Goal: Information Seeking & Learning: Learn about a topic

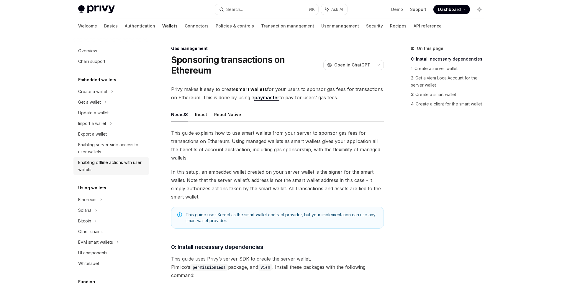
scroll to position [77, 0]
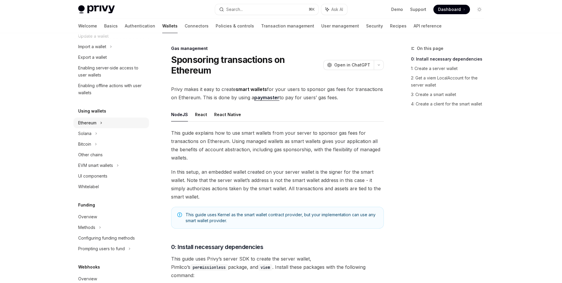
click at [105, 20] on div "Ethereum" at bounding box center [111, 14] width 76 height 11
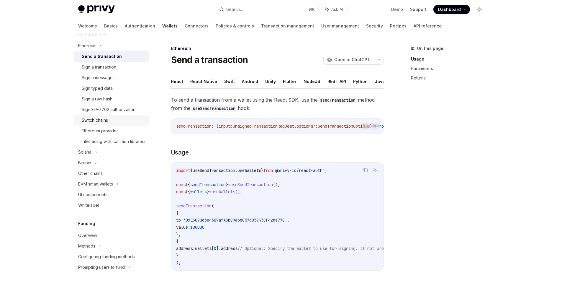
scroll to position [186, 0]
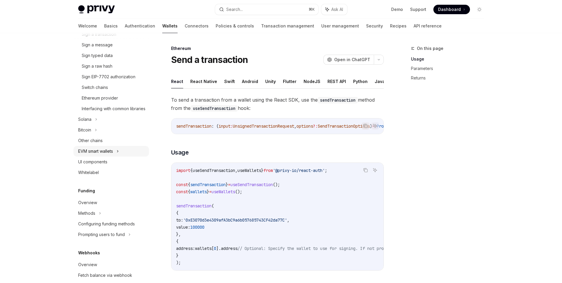
click at [112, 155] on div "EVM smart wallets" at bounding box center [95, 150] width 35 height 7
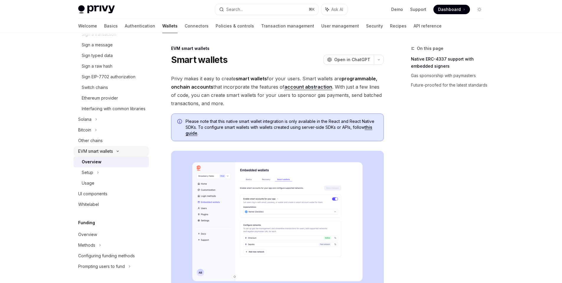
scroll to position [209, 0]
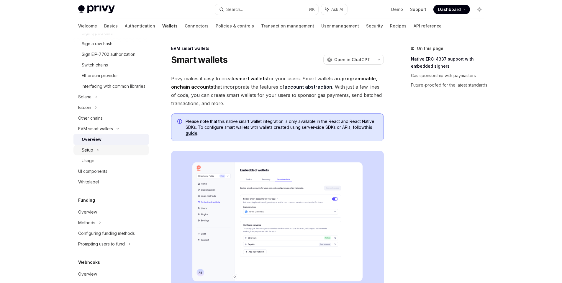
click at [117, 152] on div "Setup" at bounding box center [111, 150] width 76 height 11
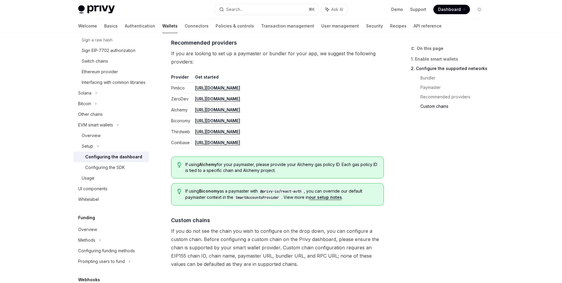
scroll to position [770, 0]
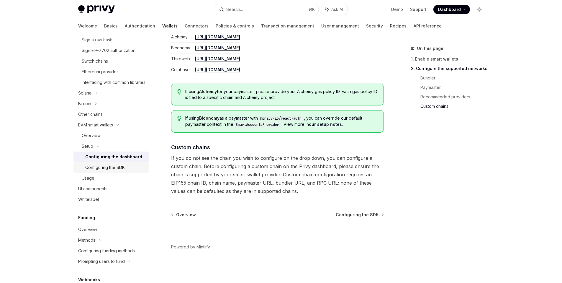
click at [115, 171] on div "Configuring the SDK" at bounding box center [105, 167] width 40 height 7
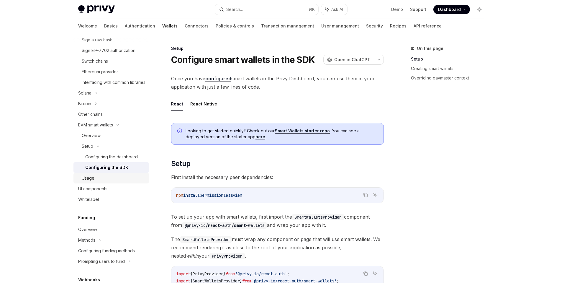
click at [121, 181] on div "Usage" at bounding box center [114, 177] width 64 height 7
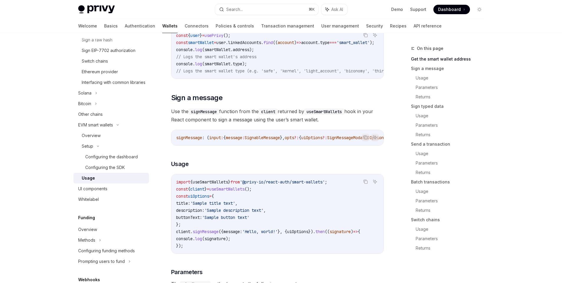
scroll to position [107, 0]
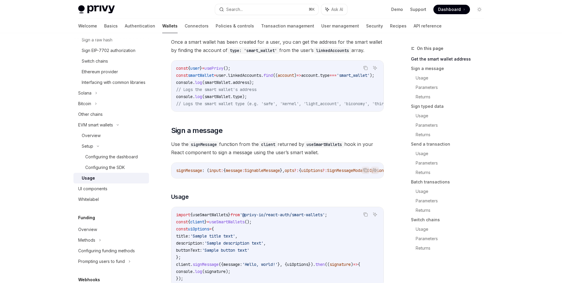
click at [115, 139] on div "Overview" at bounding box center [114, 135] width 64 height 7
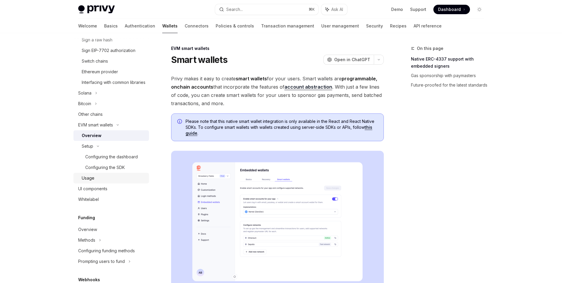
click at [129, 181] on div "Usage" at bounding box center [114, 177] width 64 height 7
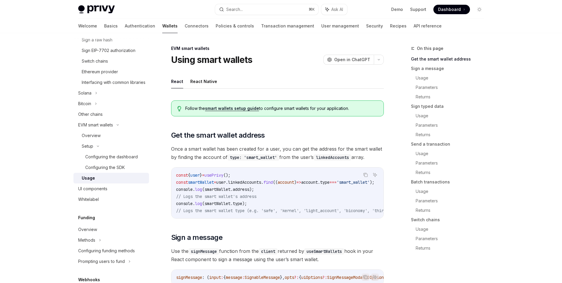
click at [245, 110] on link "smart wallets setup guide" at bounding box center [232, 108] width 54 height 5
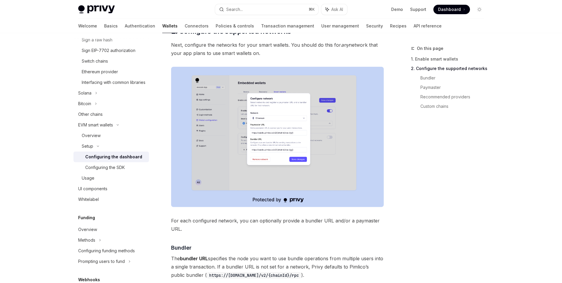
scroll to position [434, 0]
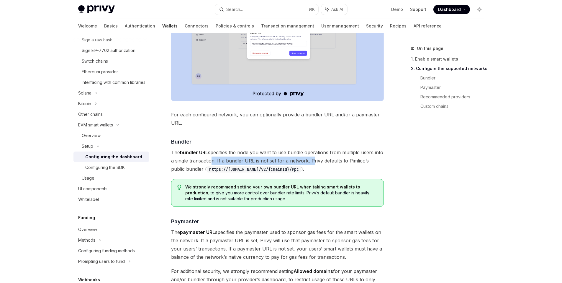
drag, startPoint x: 210, startPoint y: 160, endPoint x: 314, endPoint y: 166, distance: 104.0
click at [309, 163] on span "The bundler URL specifies the node you want to use bundle operations from multi…" at bounding box center [277, 160] width 213 height 25
click at [317, 169] on span "The bundler URL specifies the node you want to use bundle operations from multi…" at bounding box center [277, 160] width 213 height 25
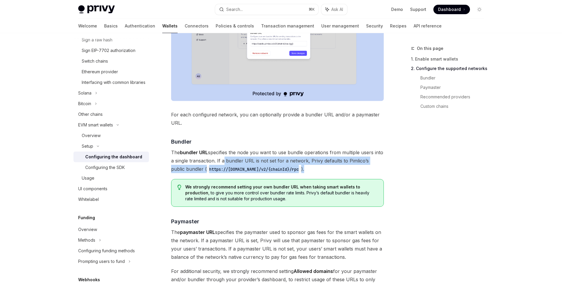
drag, startPoint x: 318, startPoint y: 169, endPoint x: 223, endPoint y: 163, distance: 95.5
click at [223, 163] on span "The bundler URL specifies the node you want to use bundle operations from multi…" at bounding box center [277, 160] width 213 height 25
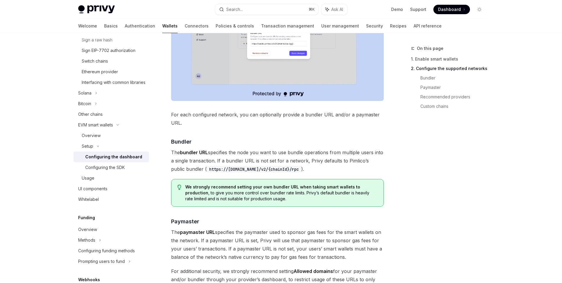
click at [311, 176] on div "Enable smart wallets in the Privy Dashboard before implementing this feature. ​…" at bounding box center [277, 91] width 213 height 881
click at [180, 144] on span "Bundler" at bounding box center [181, 141] width 20 height 8
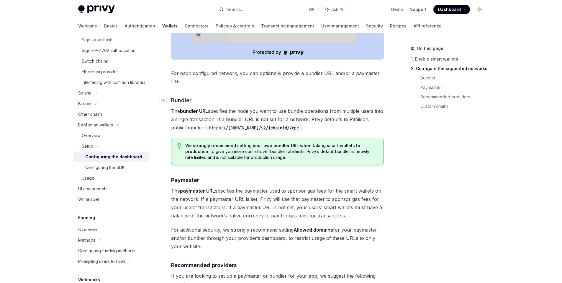
click at [180, 144] on div "Enable smart wallets in the Privy Dashboard before implementing this feature. ​…" at bounding box center [277, 49] width 213 height 881
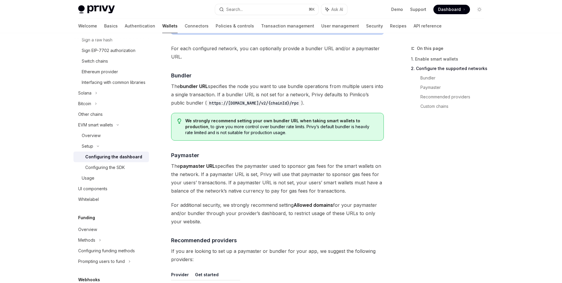
scroll to position [488, 0]
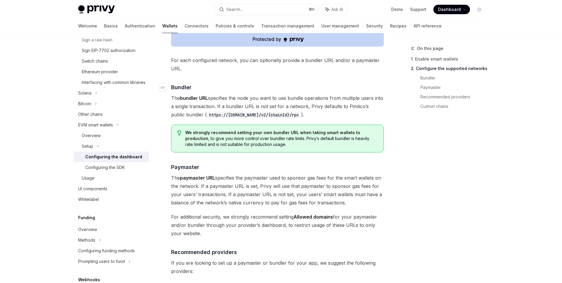
click at [211, 87] on h4 "​ Bundler" at bounding box center [277, 87] width 213 height 8
drag, startPoint x: 208, startPoint y: 88, endPoint x: 171, endPoint y: 90, distance: 36.6
click at [171, 90] on h4 "​ Bundler" at bounding box center [277, 87] width 213 height 8
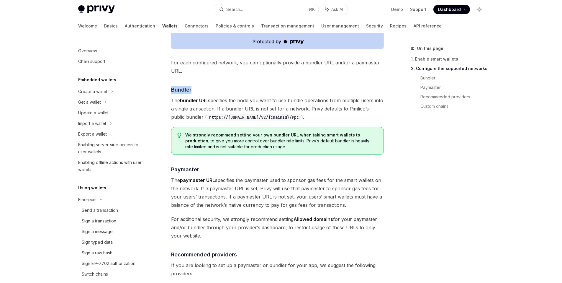
scroll to position [383, 0]
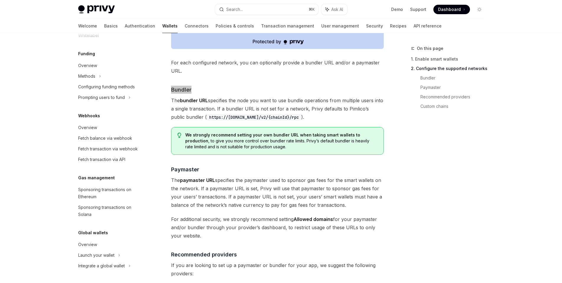
type textarea "*"
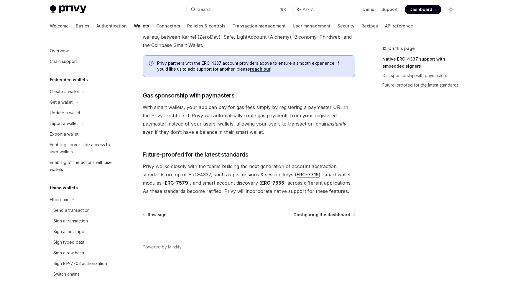
scroll to position [208, 0]
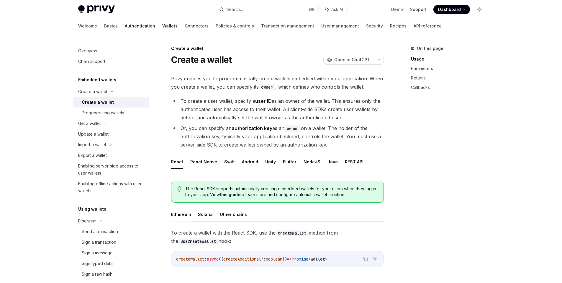
click at [125, 28] on link "Authentication" at bounding box center [140, 26] width 30 height 14
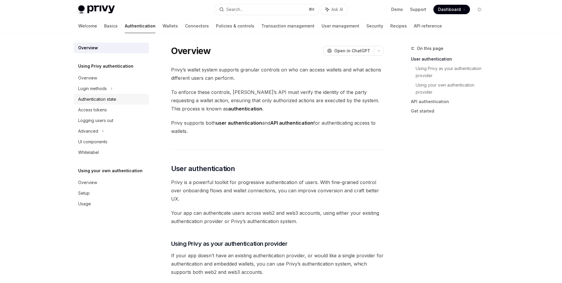
click at [124, 99] on div "Authentication state" at bounding box center [111, 99] width 67 height 7
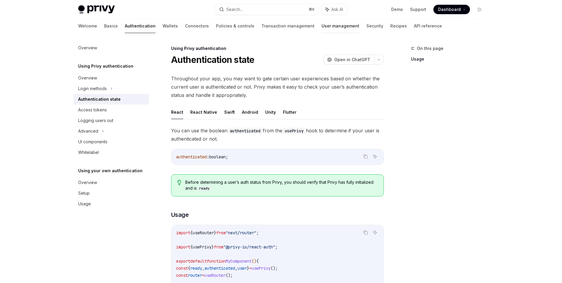
click at [322, 30] on link "User management" at bounding box center [341, 26] width 38 height 14
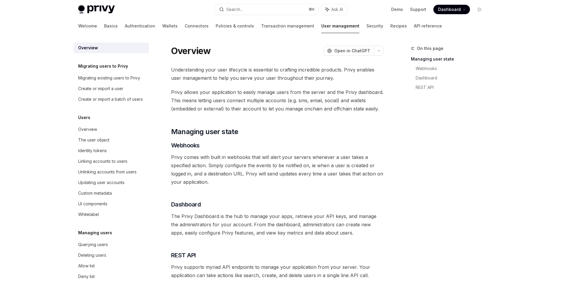
type textarea "*"
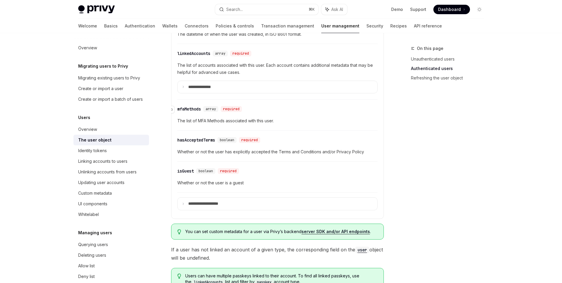
scroll to position [232, 0]
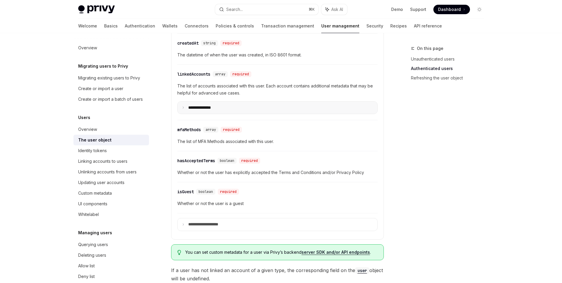
click at [206, 107] on p "**********" at bounding box center [204, 107] width 32 height 5
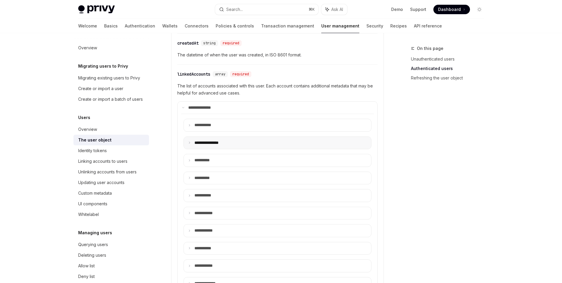
click at [248, 137] on summary "**********" at bounding box center [277, 143] width 187 height 12
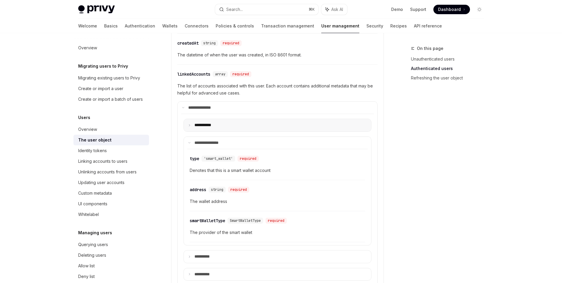
click at [238, 125] on summary "**** ******" at bounding box center [277, 125] width 187 height 12
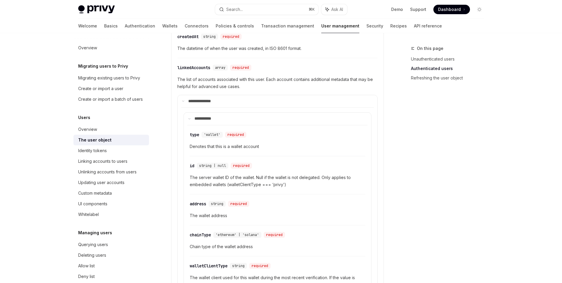
scroll to position [205, 0]
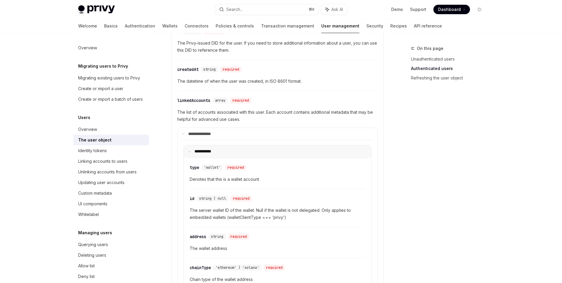
click at [207, 151] on p "**** ******" at bounding box center [205, 151] width 22 height 5
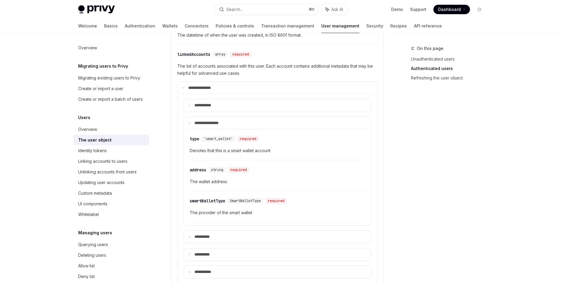
scroll to position [244, 0]
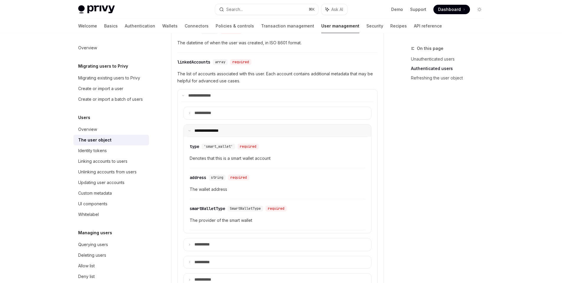
click at [204, 133] on summary "**********" at bounding box center [277, 130] width 187 height 12
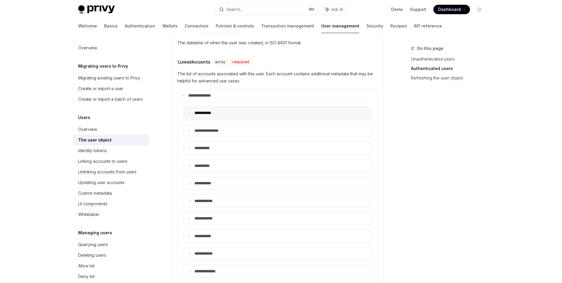
click at [213, 113] on p "**** ******" at bounding box center [206, 112] width 24 height 5
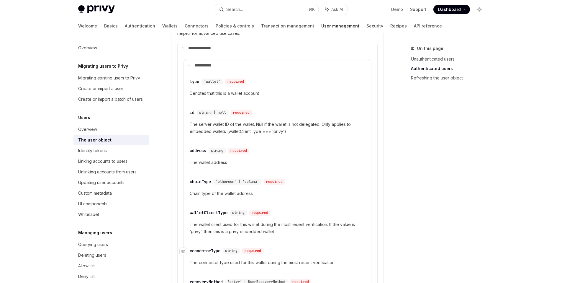
scroll to position [269, 0]
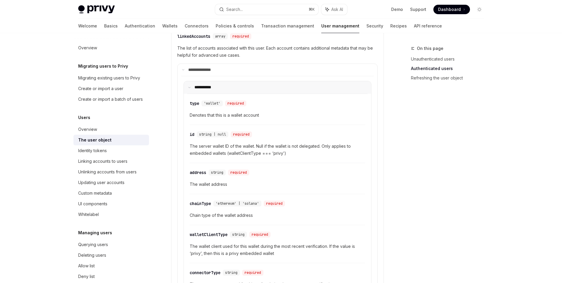
click at [233, 85] on summary "**** ******" at bounding box center [277, 87] width 187 height 12
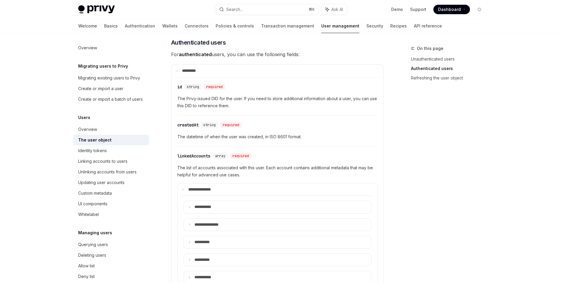
scroll to position [119, 0]
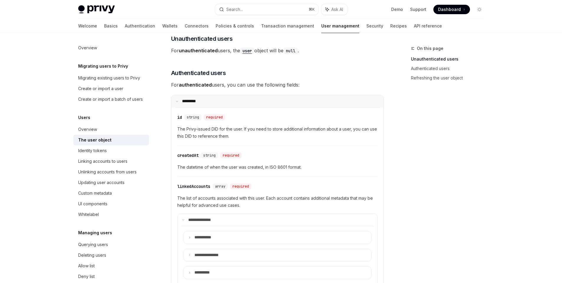
click at [192, 95] on summary "**** ****" at bounding box center [277, 101] width 212 height 12
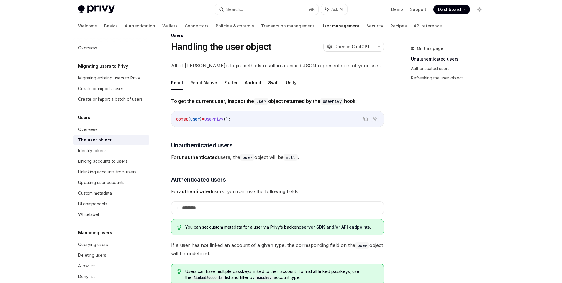
scroll to position [9, 0]
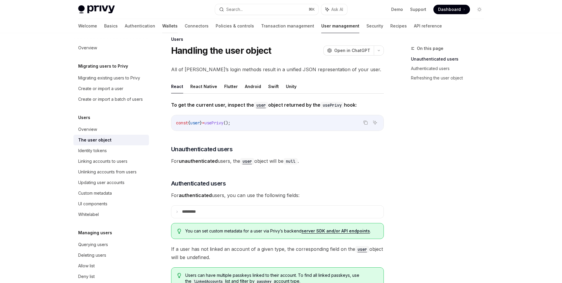
click at [162, 25] on link "Wallets" at bounding box center [169, 26] width 15 height 14
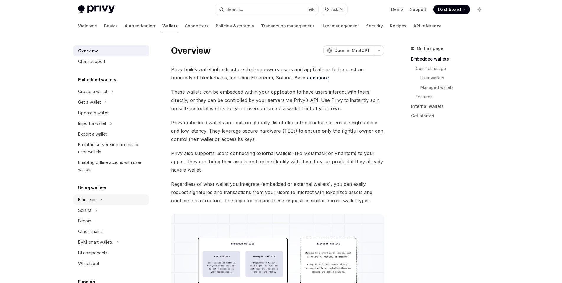
click at [120, 97] on div "Ethereum" at bounding box center [111, 91] width 76 height 11
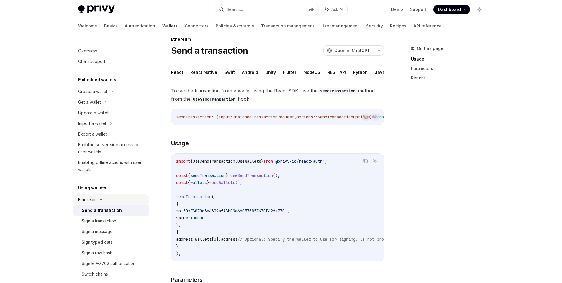
click at [120, 97] on div "Ethereum" at bounding box center [111, 91] width 76 height 11
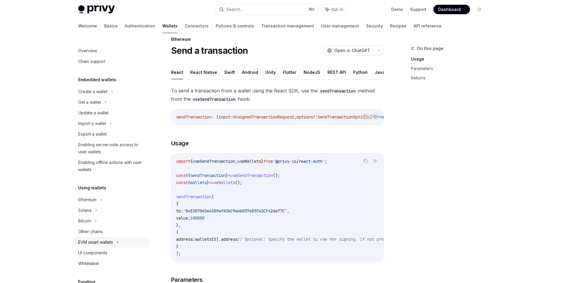
click at [113, 243] on div "EVM smart wallets" at bounding box center [95, 241] width 35 height 7
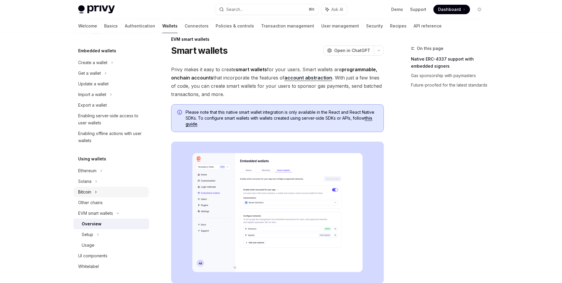
scroll to position [94, 0]
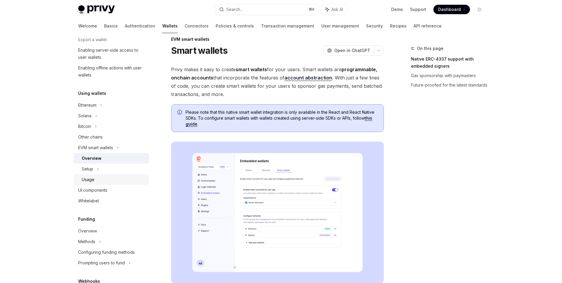
click at [110, 176] on div "Usage" at bounding box center [114, 179] width 64 height 7
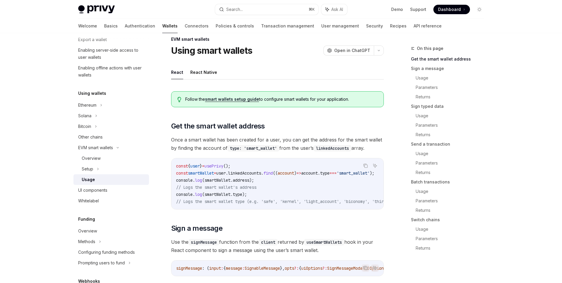
click at [458, 60] on link "Get the smart wallet address" at bounding box center [450, 58] width 78 height 9
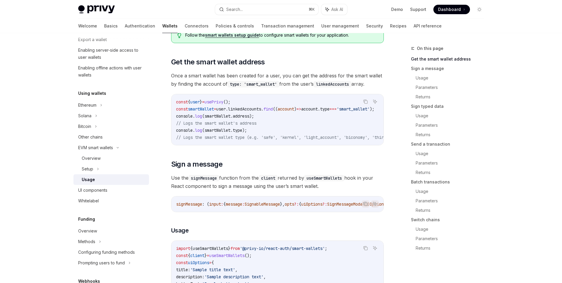
scroll to position [65, 0]
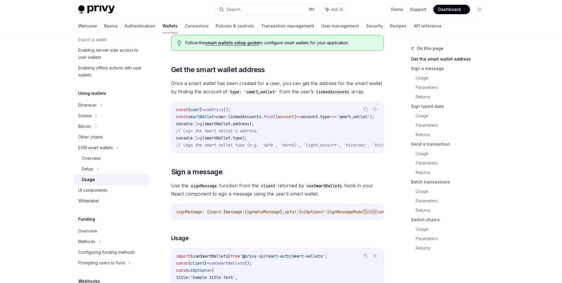
click at [239, 42] on link "smart wallets setup guide" at bounding box center [232, 42] width 54 height 5
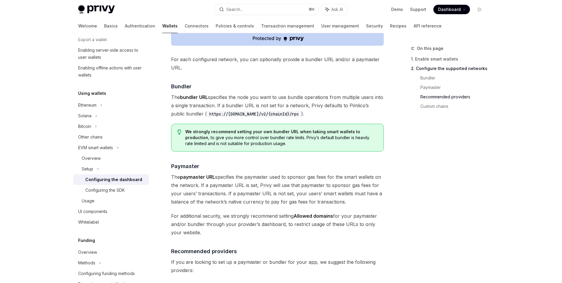
scroll to position [482, 0]
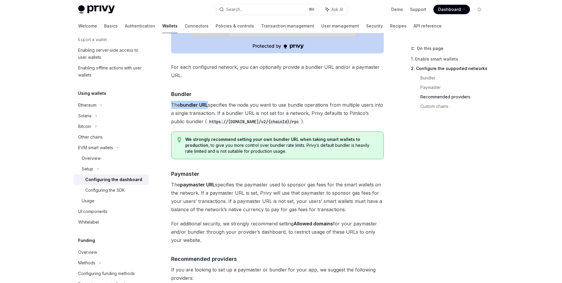
drag, startPoint x: 209, startPoint y: 105, endPoint x: 168, endPoint y: 104, distance: 40.4
click at [168, 104] on div "Setup Configure smart wallets in the dashboard OpenAI Open in ChatGPT OpenAI Op…" at bounding box center [222, 67] width 326 height 1008
click at [194, 113] on span "The bundler URL specifies the node you want to use bundle operations from multi…" at bounding box center [277, 113] width 213 height 25
click at [262, 153] on span "We strongly recommend setting your own bundler URL when taking smart wallets to…" at bounding box center [281, 145] width 192 height 18
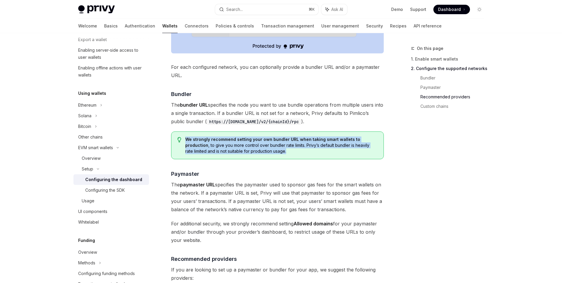
drag, startPoint x: 264, startPoint y: 152, endPoint x: 186, endPoint y: 139, distance: 79.2
click at [186, 139] on span "We strongly recommend setting your own bundler URL when taking smart wallets to…" at bounding box center [281, 145] width 192 height 18
click at [278, 153] on span "We strongly recommend setting your own bundler URL when taking smart wallets to…" at bounding box center [281, 145] width 192 height 18
drag, startPoint x: 263, startPoint y: 149, endPoint x: 183, endPoint y: 140, distance: 79.8
click at [183, 140] on div "We strongly recommend setting your own bundler URL when taking smart wallets to…" at bounding box center [277, 145] width 213 height 28
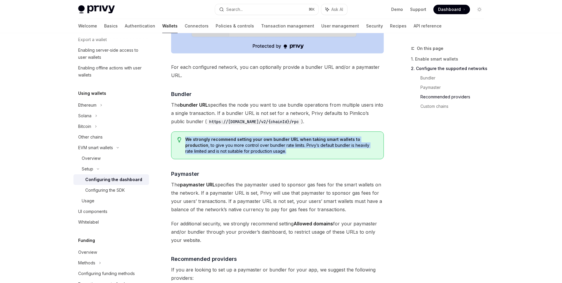
click at [282, 150] on span "We strongly recommend setting your own bundler URL when taking smart wallets to…" at bounding box center [281, 145] width 192 height 18
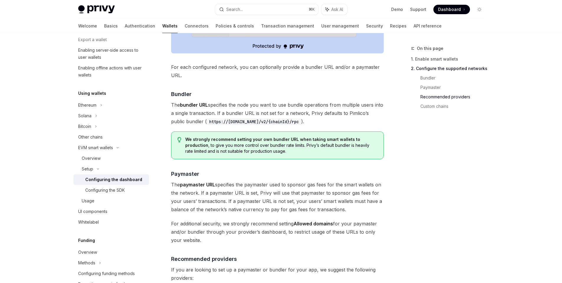
click at [291, 142] on span "We strongly recommend setting your own bundler URL when taking smart wallets to…" at bounding box center [281, 145] width 192 height 18
click at [266, 139] on strong "We strongly recommend setting your own bundler URL when taking smart wallets to…" at bounding box center [272, 142] width 175 height 11
click at [261, 151] on span "We strongly recommend setting your own bundler URL when taking smart wallets to…" at bounding box center [281, 145] width 192 height 18
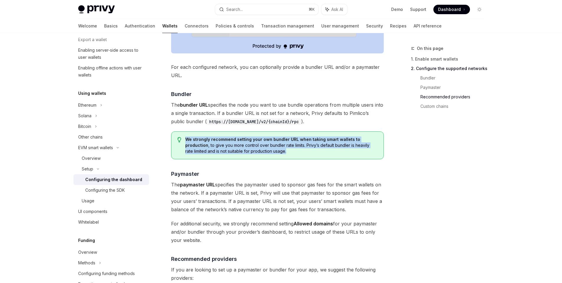
drag, startPoint x: 268, startPoint y: 151, endPoint x: 184, endPoint y: 140, distance: 84.5
click at [184, 140] on div "We strongly recommend setting your own bundler URL when taking smart wallets to…" at bounding box center [277, 145] width 213 height 28
click at [208, 145] on span "We strongly recommend setting your own bundler URL when taking smart wallets to…" at bounding box center [281, 145] width 192 height 18
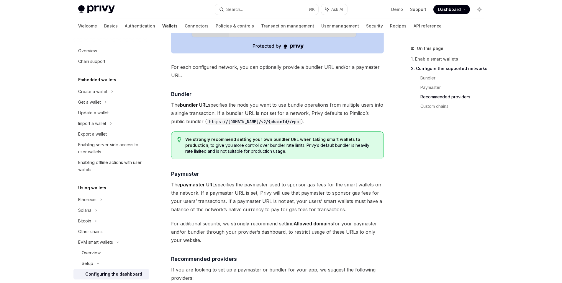
scroll to position [474, 0]
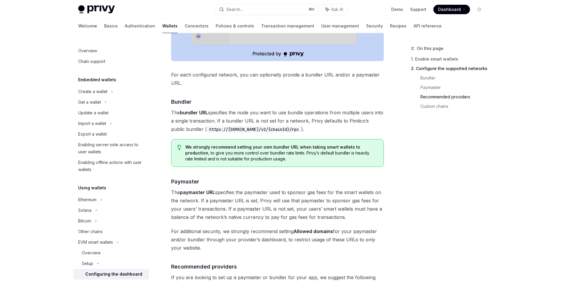
click at [292, 119] on span "The bundler URL specifies the node you want to use bundle operations from multi…" at bounding box center [277, 120] width 213 height 25
click at [253, 115] on span "The bundler URL specifies the node you want to use bundle operations from multi…" at bounding box center [277, 120] width 213 height 25
click at [227, 118] on span "The bundler URL specifies the node you want to use bundle operations from multi…" at bounding box center [277, 120] width 213 height 25
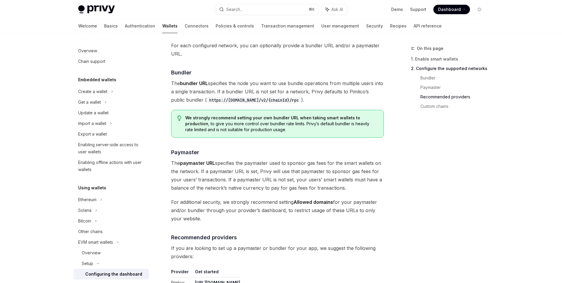
scroll to position [507, 0]
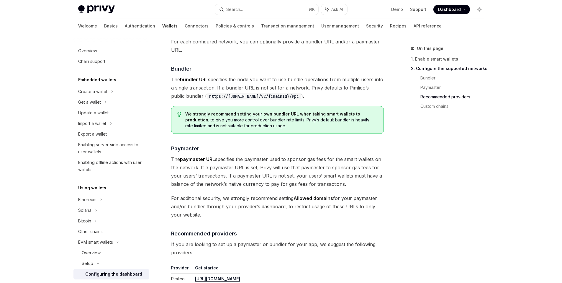
click at [317, 122] on span "We strongly recommend setting your own bundler URL when taking smart wallets to…" at bounding box center [281, 120] width 192 height 18
click at [282, 112] on strong "We strongly recommend setting your own bundler URL when taking smart wallets to…" at bounding box center [272, 116] width 175 height 11
click at [240, 117] on span "We strongly recommend setting your own bundler URL when taking smart wallets to…" at bounding box center [281, 120] width 192 height 18
click at [212, 119] on span "We strongly recommend setting your own bundler URL when taking smart wallets to…" at bounding box center [281, 120] width 192 height 18
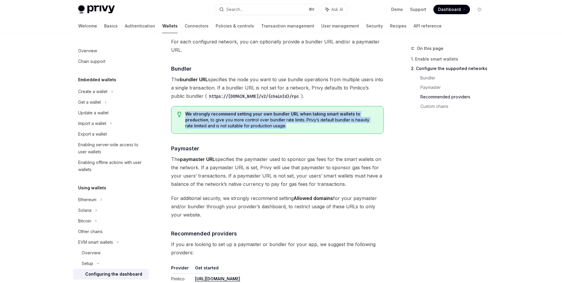
drag, startPoint x: 272, startPoint y: 128, endPoint x: 178, endPoint y: 114, distance: 94.2
click at [178, 114] on div "We strongly recommend setting your own bundler URL when taking smart wallets to…" at bounding box center [277, 120] width 213 height 28
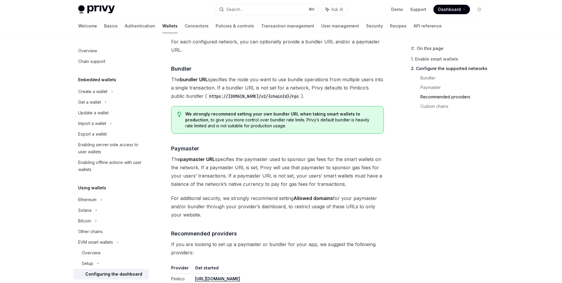
click at [250, 95] on code "https://public.pimlico.io/v2/{chainId}/rpc" at bounding box center [254, 96] width 94 height 6
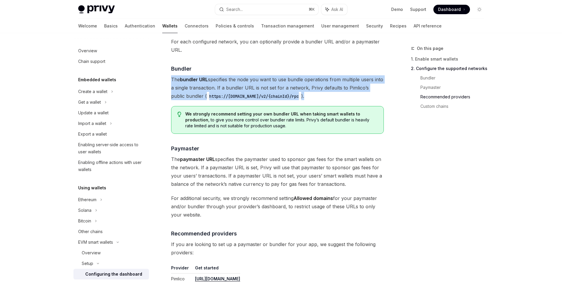
drag, startPoint x: 304, startPoint y: 96, endPoint x: 162, endPoint y: 78, distance: 143.1
click at [162, 78] on div "Setup Configure smart wallets in the dashboard OpenAI Open in ChatGPT OpenAI Op…" at bounding box center [222, 42] width 326 height 1008
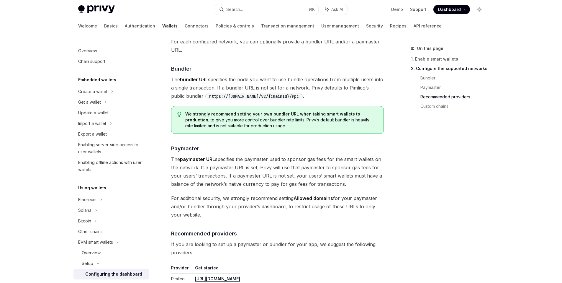
click at [271, 94] on code "https://public.pimlico.io/v2/{chainId}/rpc" at bounding box center [254, 96] width 94 height 6
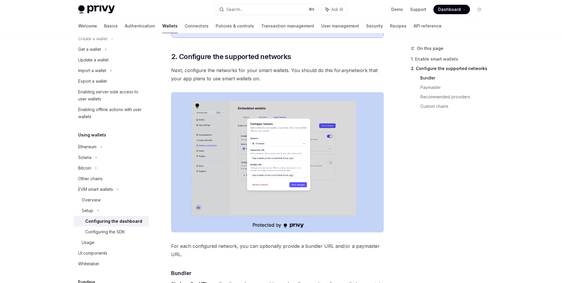
scroll to position [299, 0]
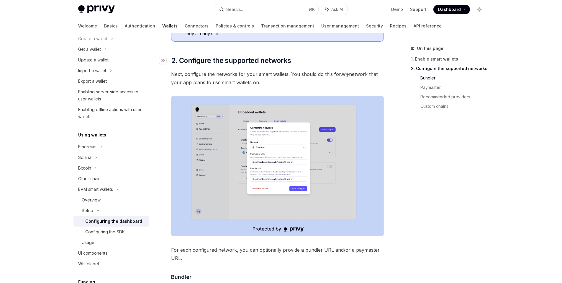
drag, startPoint x: 280, startPoint y: 83, endPoint x: 169, endPoint y: 64, distance: 112.6
click at [171, 64] on div "Enable smart wallets in the Privy Dashboard before implementing this feature. ​…" at bounding box center [277, 226] width 213 height 881
click at [274, 85] on span "Next, configure the networks for your smart wallets. You should do this for any…" at bounding box center [277, 78] width 213 height 17
drag, startPoint x: 282, startPoint y: 86, endPoint x: 157, endPoint y: 61, distance: 128.0
click at [157, 61] on div "Overview Chain support Embedded wallets Create a wallet Get a wallet Update a w…" at bounding box center [281, 244] width 434 height 1020
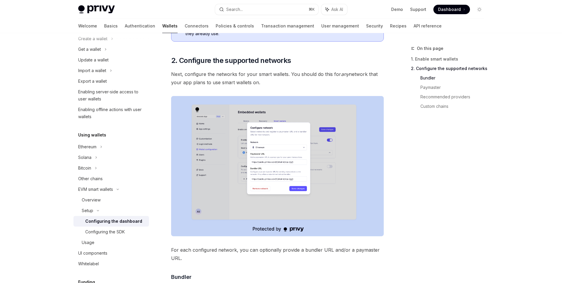
click at [255, 82] on span "Next, configure the networks for your smart wallets. You should do this for any…" at bounding box center [277, 78] width 213 height 17
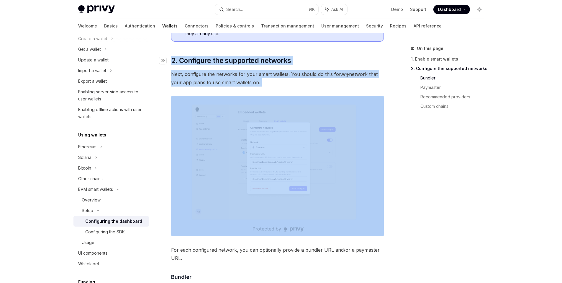
drag, startPoint x: 278, startPoint y: 89, endPoint x: 170, endPoint y: 62, distance: 111.8
click at [171, 62] on div "Enable smart wallets in the Privy Dashboard before implementing this feature. ​…" at bounding box center [277, 226] width 213 height 881
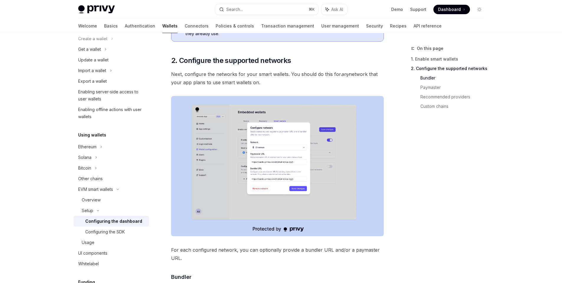
click at [289, 80] on span "Next, configure the networks for your smart wallets. You should do this for any…" at bounding box center [277, 78] width 213 height 17
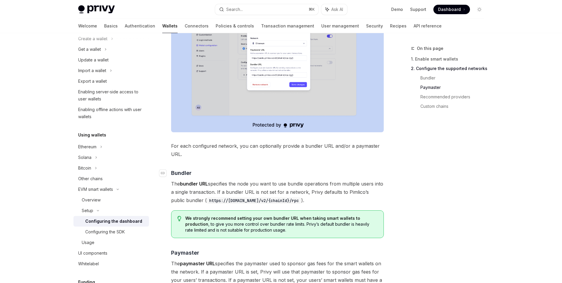
scroll to position [410, 0]
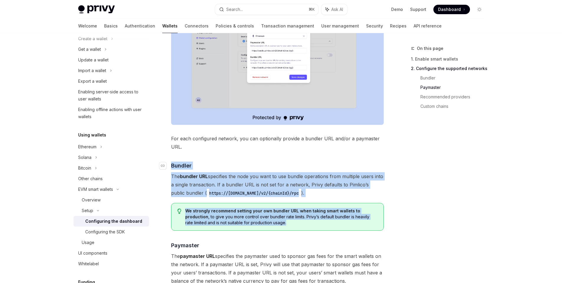
drag, startPoint x: 252, startPoint y: 211, endPoint x: 169, endPoint y: 165, distance: 94.0
click at [171, 165] on div "Enable smart wallets in the Privy Dashboard before implementing this feature. ​…" at bounding box center [277, 115] width 213 height 881
click at [255, 187] on span "The bundler URL specifies the node you want to use bundle operations from multi…" at bounding box center [277, 184] width 213 height 25
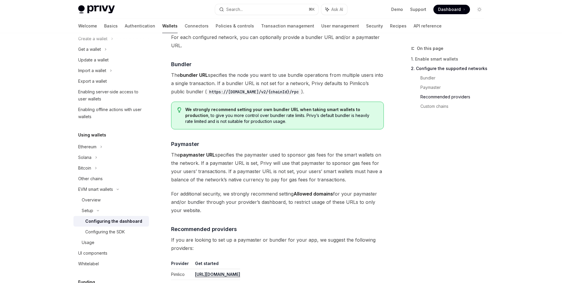
scroll to position [497, 0]
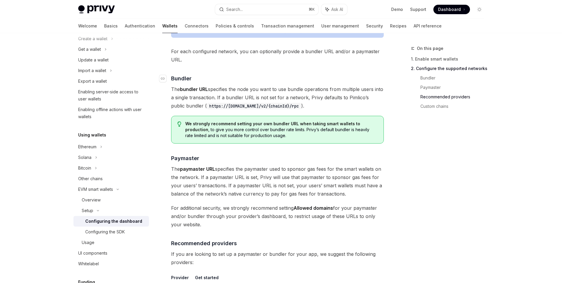
click at [177, 78] on span "Bundler" at bounding box center [181, 78] width 20 height 8
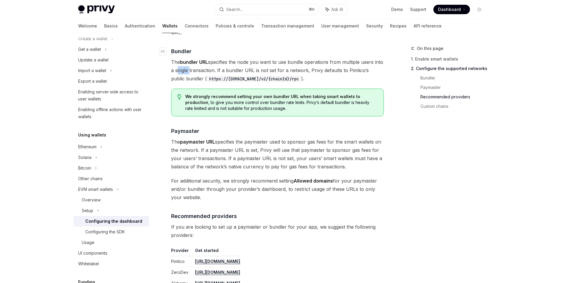
click at [177, 78] on span "The bundler URL specifies the node you want to use bundle operations from multi…" at bounding box center [277, 70] width 213 height 25
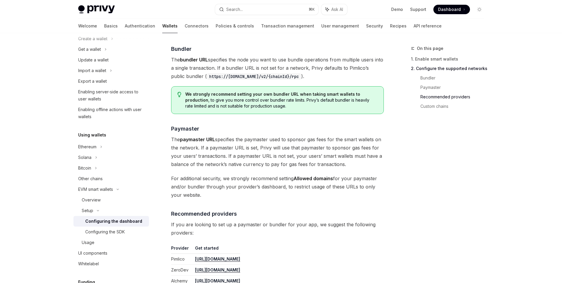
click at [216, 64] on span "The bundler URL specifies the node you want to use bundle operations from multi…" at bounding box center [277, 67] width 213 height 25
click at [355, 165] on span "The paymaster URL specifies the paymaster used to sponsor gas fees for the smar…" at bounding box center [277, 151] width 213 height 33
drag, startPoint x: 360, startPoint y: 167, endPoint x: 169, endPoint y: 138, distance: 193.0
click at [169, 138] on div "Setup Configure smart wallets in the dashboard OpenAI Open in ChatGPT OpenAI Op…" at bounding box center [222, 22] width 326 height 1008
click at [306, 154] on span "The paymaster URL specifies the paymaster used to sponsor gas fees for the smar…" at bounding box center [277, 151] width 213 height 33
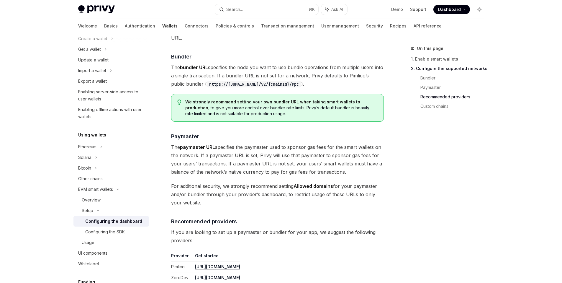
scroll to position [511, 0]
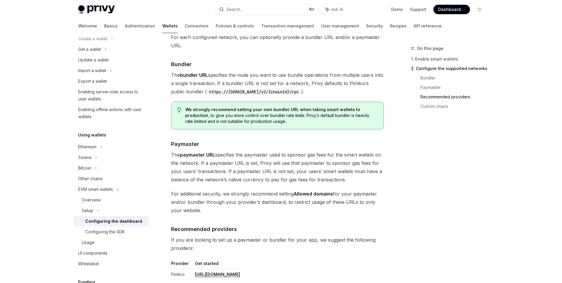
click at [221, 214] on span "For additional security, we strongly recommend setting Allowed domains for your…" at bounding box center [277, 201] width 213 height 25
drag, startPoint x: 224, startPoint y: 214, endPoint x: 173, endPoint y: 139, distance: 90.5
click at [173, 139] on div "Enable smart wallets in the Privy Dashboard before implementing this feature. ​…" at bounding box center [277, 13] width 213 height 881
click at [231, 163] on span "The paymaster URL specifies the paymaster used to sponsor gas fees for the smar…" at bounding box center [277, 166] width 213 height 33
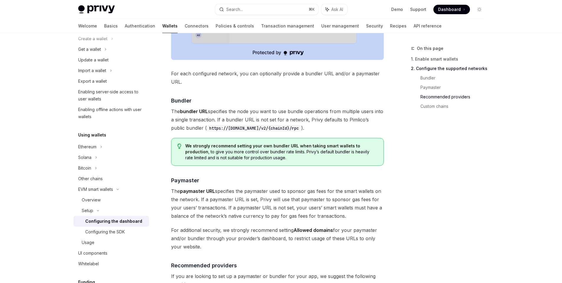
scroll to position [497, 0]
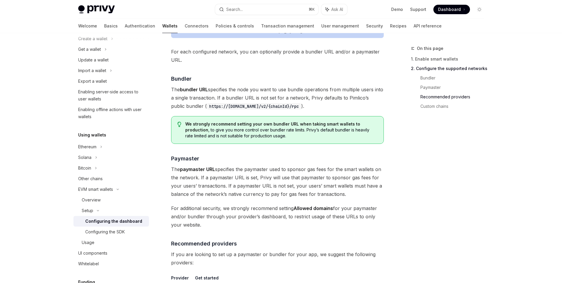
drag, startPoint x: 200, startPoint y: 226, endPoint x: 172, endPoint y: 154, distance: 77.5
click at [172, 154] on div "Enable smart wallets in the Privy Dashboard before implementing this feature. ​…" at bounding box center [277, 28] width 213 height 881
click at [262, 156] on h4 "​ Paymaster" at bounding box center [277, 158] width 213 height 8
type textarea "*"
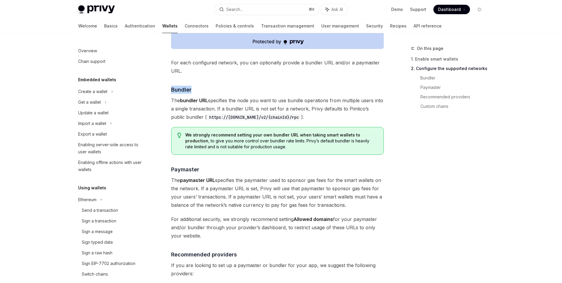
scroll to position [101, 0]
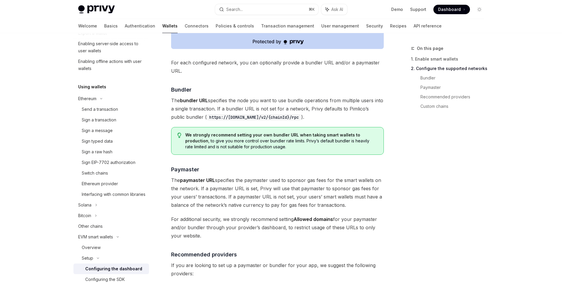
click at [271, 194] on span "The paymaster URL specifies the paymaster used to sponsor gas fees for the smar…" at bounding box center [277, 192] width 213 height 33
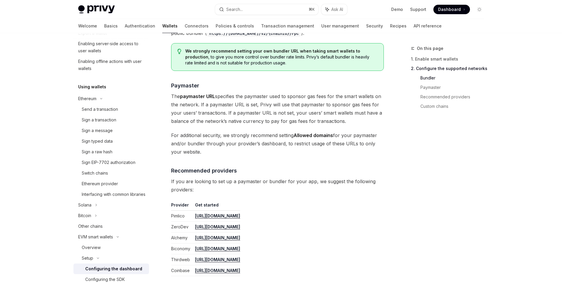
scroll to position [566, 0]
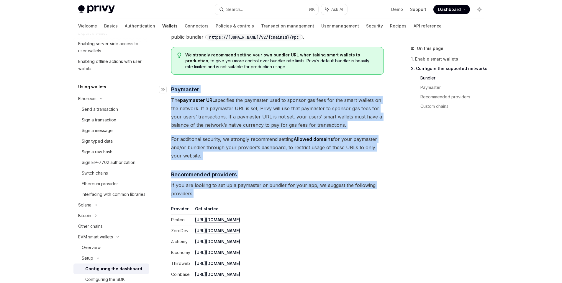
drag, startPoint x: 215, startPoint y: 195, endPoint x: 172, endPoint y: 89, distance: 114.6
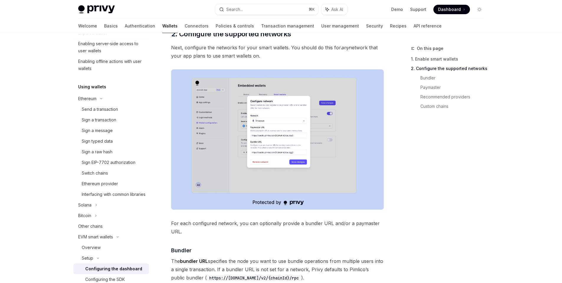
scroll to position [411, 0]
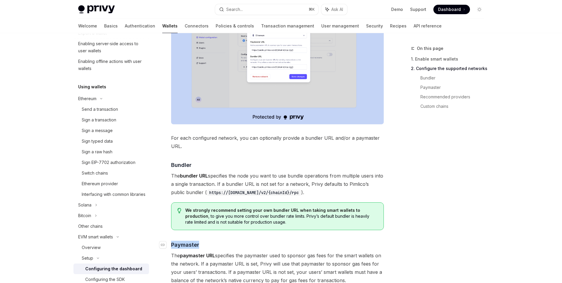
drag, startPoint x: 215, startPoint y: 244, endPoint x: 169, endPoint y: 245, distance: 45.4
click at [171, 245] on h4 "​ Paymaster" at bounding box center [277, 244] width 213 height 8
click at [217, 260] on span "The paymaster URL specifies the paymaster used to sponsor gas fees for the smar…" at bounding box center [277, 267] width 213 height 33
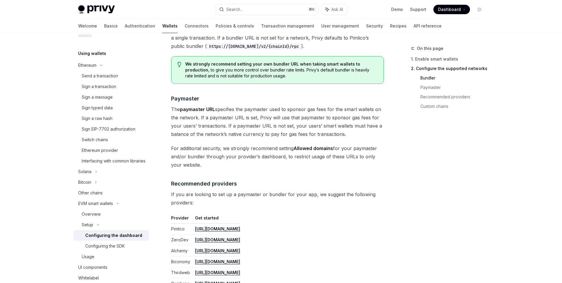
scroll to position [647, 0]
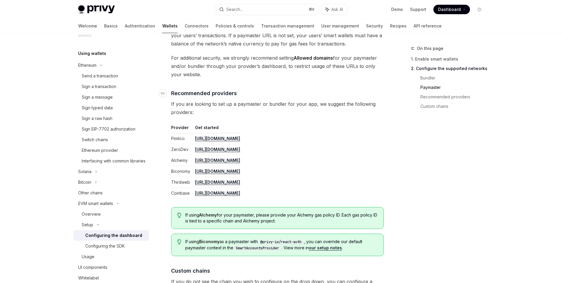
drag, startPoint x: 357, startPoint y: 192, endPoint x: 168, endPoint y: 93, distance: 213.5
click at [250, 108] on span "If you are looking to set up a paymaster or bundler for your app, we suggest th…" at bounding box center [277, 108] width 213 height 17
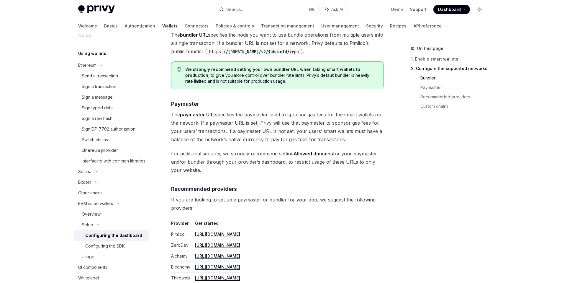
scroll to position [498, 0]
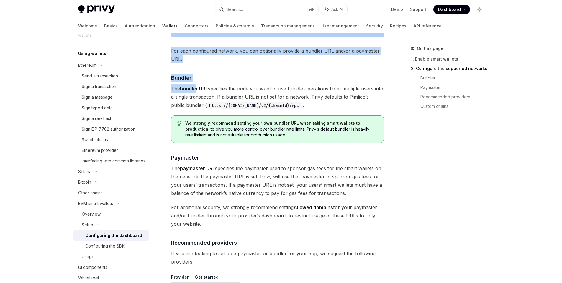
drag, startPoint x: 412, startPoint y: 135, endPoint x: 196, endPoint y: 90, distance: 221.2
click at [196, 90] on div "On this page 1. Enable smart wallets 2. Configure the supported networks Bundle…" at bounding box center [280, 45] width 415 height 1020
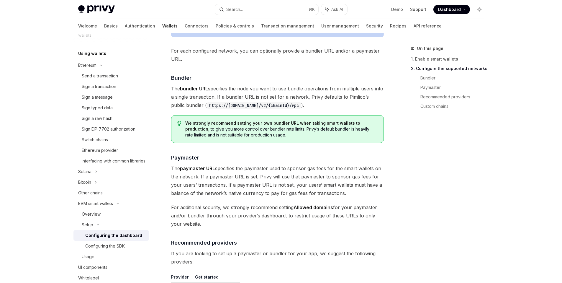
click at [253, 93] on span "The bundler URL specifies the node you want to use bundle operations from multi…" at bounding box center [277, 96] width 213 height 25
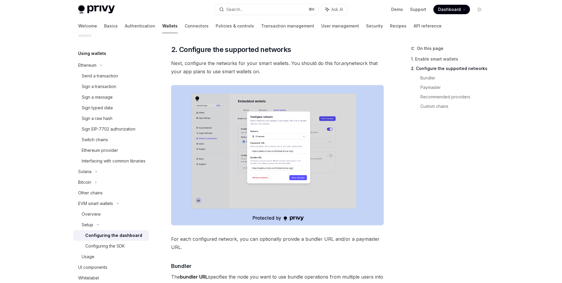
scroll to position [277, 0]
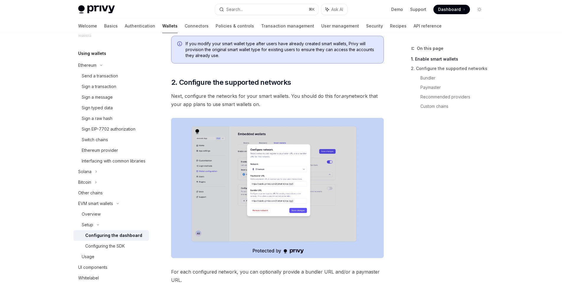
click at [262, 186] on img at bounding box center [277, 188] width 213 height 140
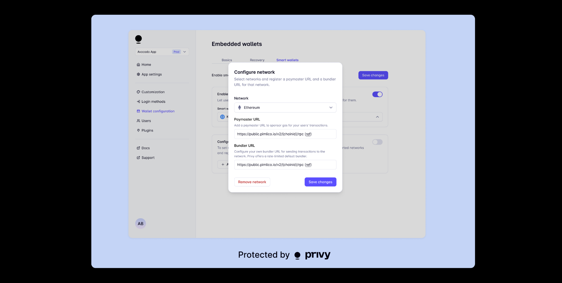
click at [56, 137] on div at bounding box center [281, 141] width 562 height 283
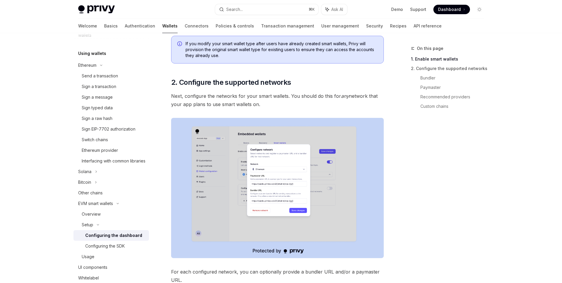
scroll to position [142, 0]
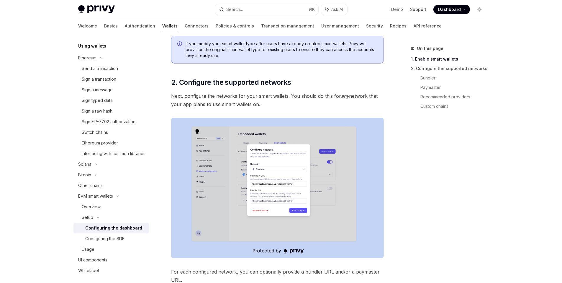
click at [266, 216] on img at bounding box center [277, 188] width 213 height 140
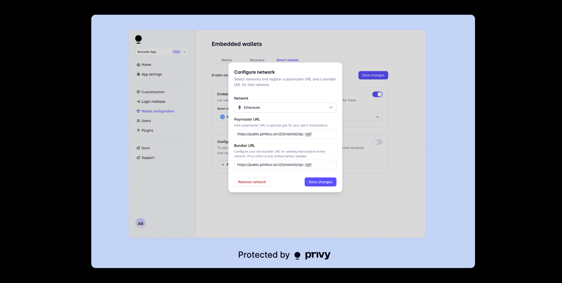
click at [25, 147] on div at bounding box center [281, 141] width 562 height 283
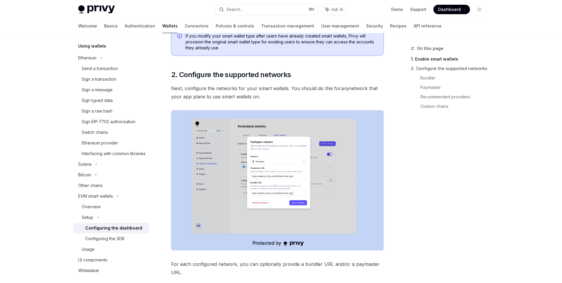
scroll to position [293, 0]
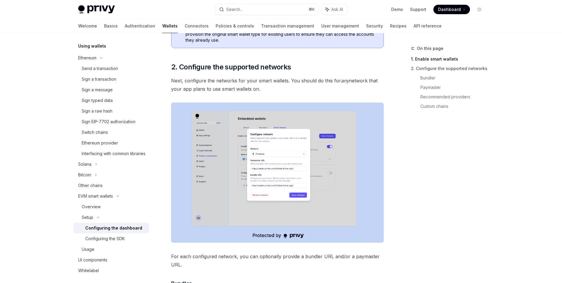
click at [278, 171] on img at bounding box center [277, 172] width 213 height 140
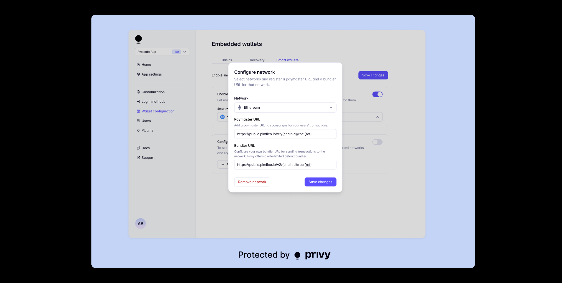
click at [3, 165] on div at bounding box center [281, 141] width 562 height 283
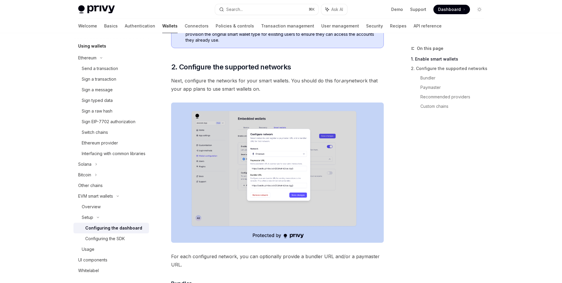
click at [378, 217] on img at bounding box center [277, 172] width 213 height 140
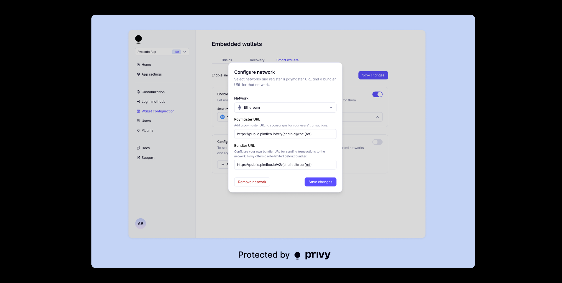
click at [0, 155] on div at bounding box center [281, 141] width 562 height 283
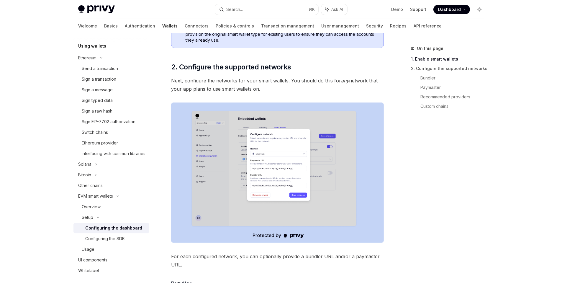
click at [287, 85] on span "Next, configure the networks for your smart wallets. You should do this for any…" at bounding box center [277, 84] width 213 height 17
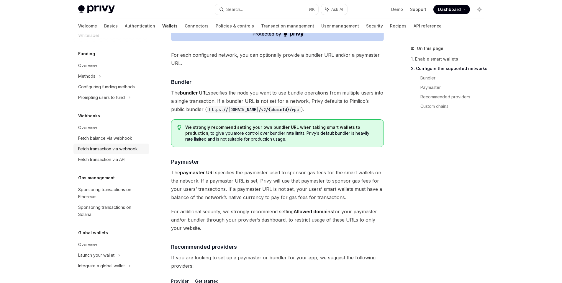
scroll to position [383, 0]
click at [112, 65] on div "Overview" at bounding box center [111, 65] width 67 height 7
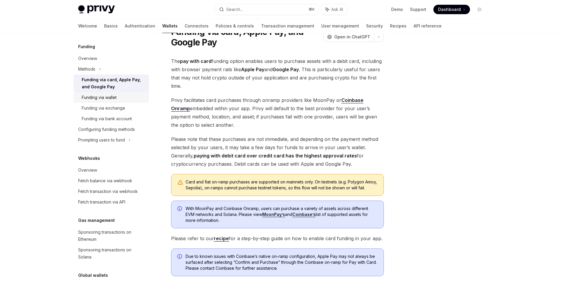
click at [125, 103] on link "Funding via wallet" at bounding box center [111, 97] width 76 height 11
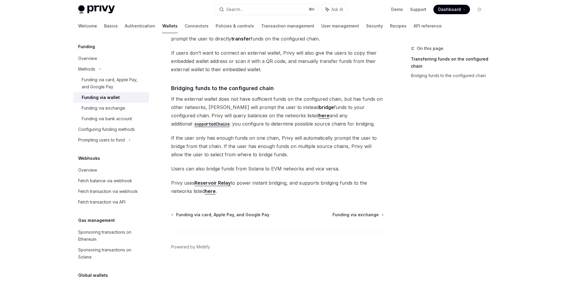
scroll to position [23, 0]
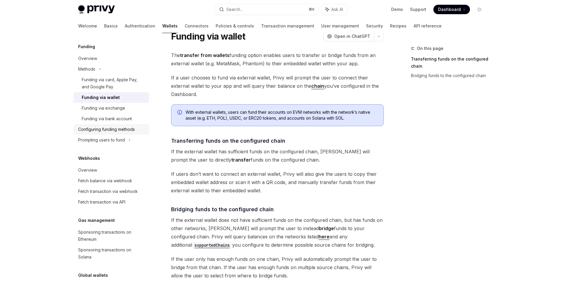
click at [99, 133] on div "Configuring funding methods" at bounding box center [106, 129] width 57 height 7
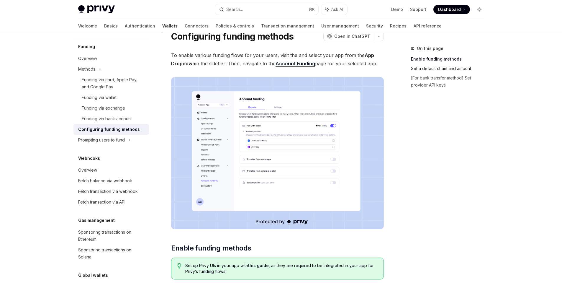
click at [450, 68] on link "Set a default chain and amount" at bounding box center [450, 68] width 78 height 9
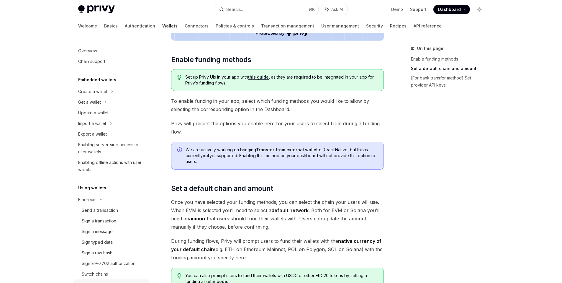
scroll to position [88, 0]
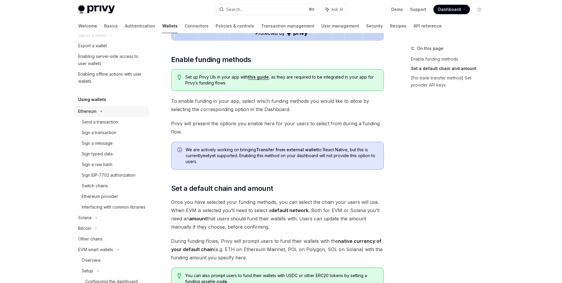
click at [103, 9] on div "Ethereum" at bounding box center [111, 3] width 76 height 11
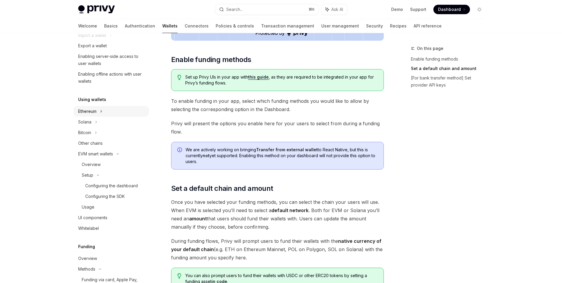
click at [116, 9] on div "Ethereum" at bounding box center [111, 3] width 76 height 11
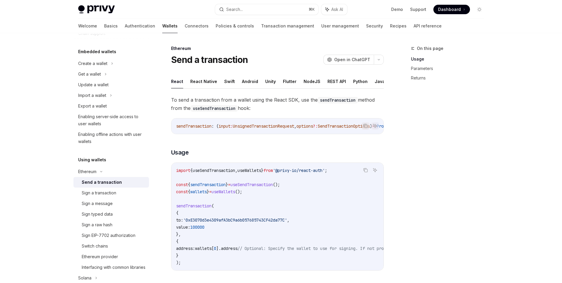
scroll to position [24, 0]
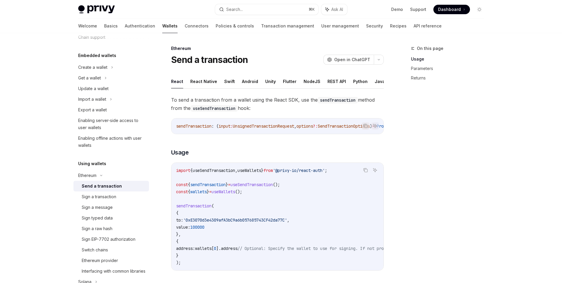
type textarea "*"
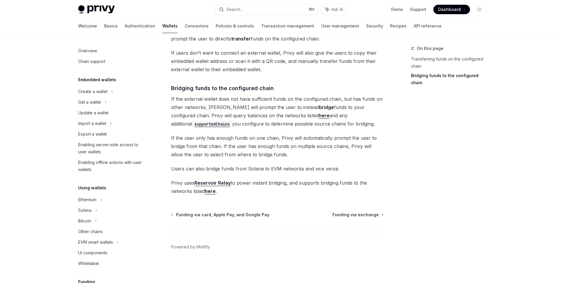
scroll to position [174, 0]
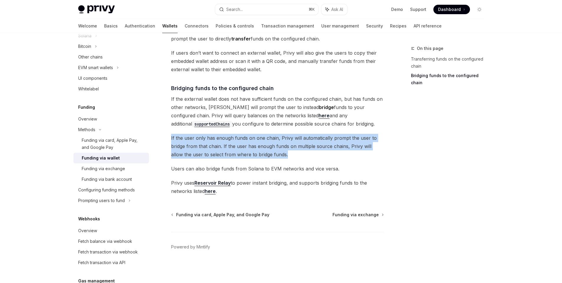
drag, startPoint x: 277, startPoint y: 155, endPoint x: 162, endPoint y: 140, distance: 116.0
click at [162, 140] on div "Methods Funding via wallet OpenAI Open in ChatGPT OpenAI Open in ChatGPT The tr…" at bounding box center [222, 92] width 326 height 382
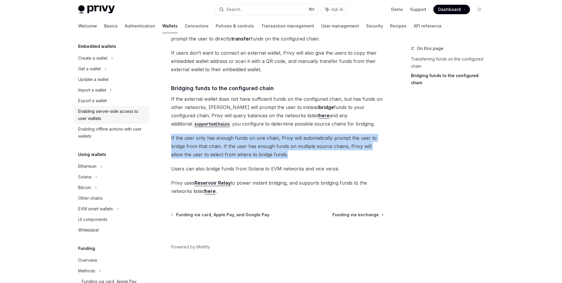
scroll to position [12, 0]
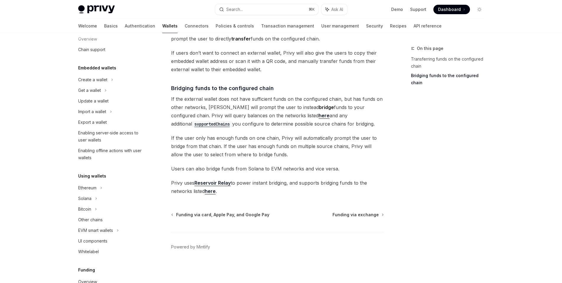
click at [286, 128] on div "The transfer from wallets funding option enables users to transfer or bridge fu…" at bounding box center [277, 62] width 213 height 265
type textarea "*"
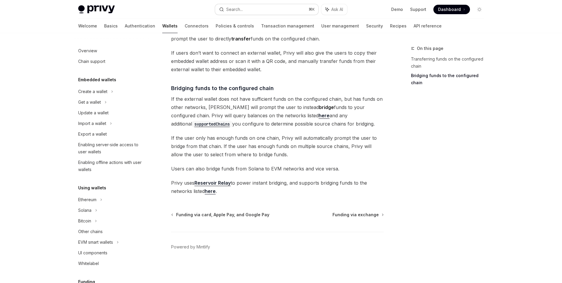
click at [268, 9] on button "Search... ⌘ K" at bounding box center [266, 9] width 103 height 11
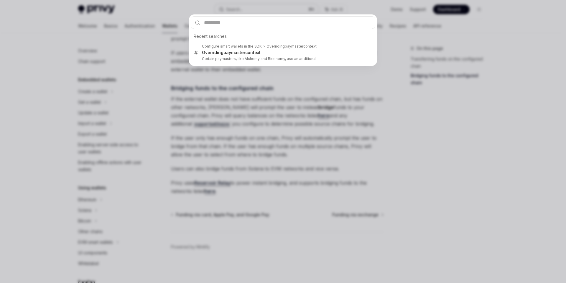
type input "*"
type textarea "*"
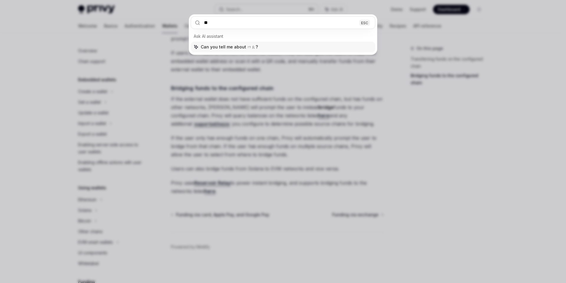
type input "*"
type input "*********"
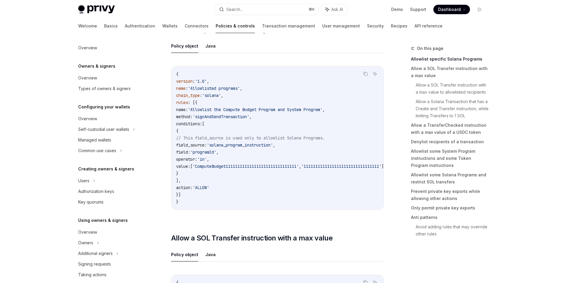
scroll to position [154, 0]
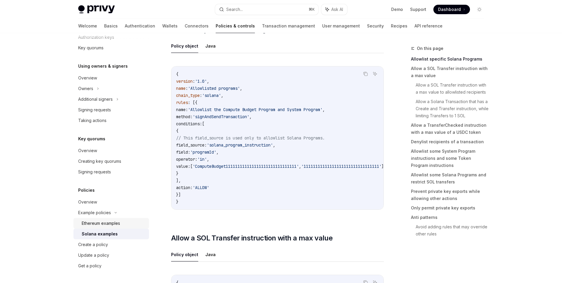
click at [113, 225] on div "Ethereum examples" at bounding box center [101, 222] width 38 height 7
type textarea "*"
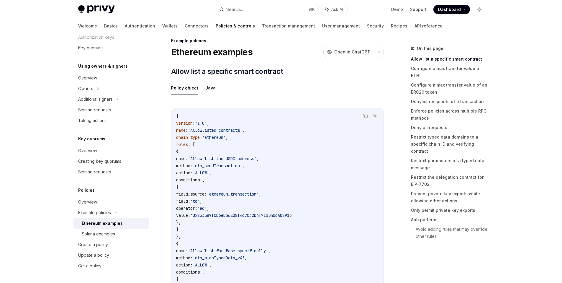
scroll to position [12, 0]
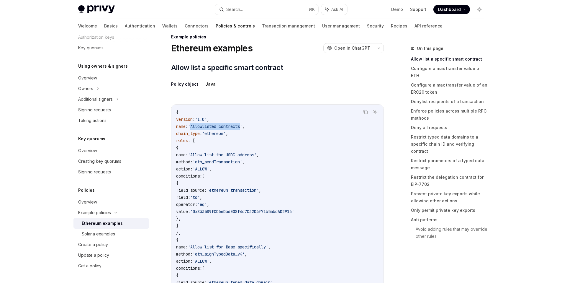
drag, startPoint x: 203, startPoint y: 127, endPoint x: 255, endPoint y: 129, distance: 52.3
click at [255, 129] on code "{ version : '1.0' , name : 'Allowlisted contracts' , chain_type : 'ethereum' , …" at bounding box center [277, 226] width 203 height 234
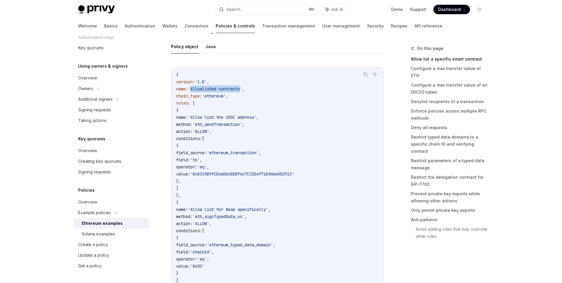
scroll to position [65, 0]
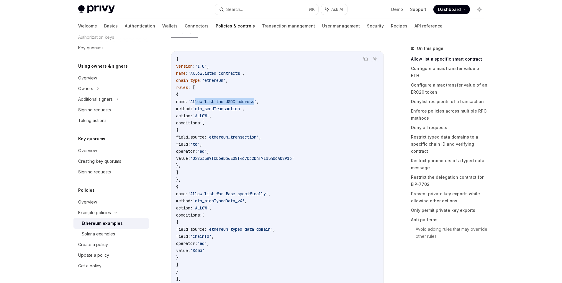
drag, startPoint x: 225, startPoint y: 103, endPoint x: 288, endPoint y: 101, distance: 62.9
click at [256, 101] on span "'Allow list the USDC address'" at bounding box center [222, 101] width 68 height 5
click at [268, 128] on code "{ version : '1.0' , name : 'Allowlisted contracts' , chain_type : 'ethereum' , …" at bounding box center [277, 172] width 203 height 234
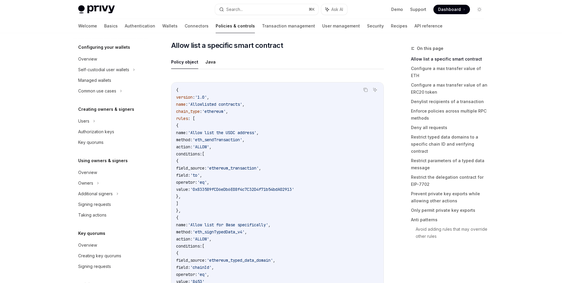
scroll to position [0, 0]
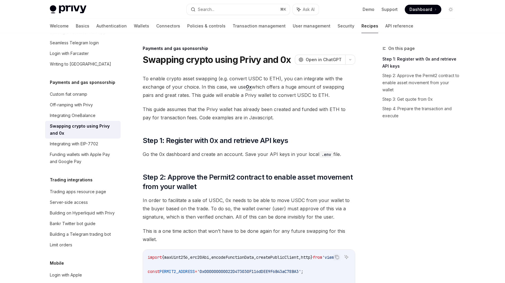
click at [250, 85] on link "0x" at bounding box center [249, 87] width 6 height 6
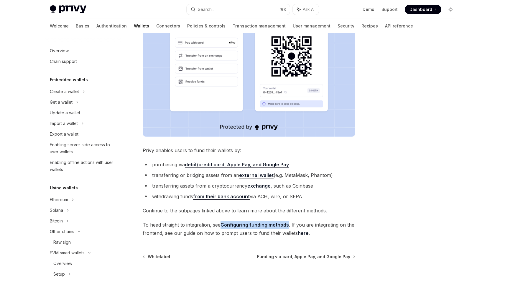
scroll to position [143, 0]
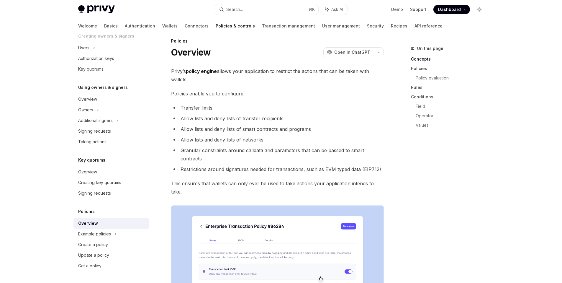
scroll to position [11, 0]
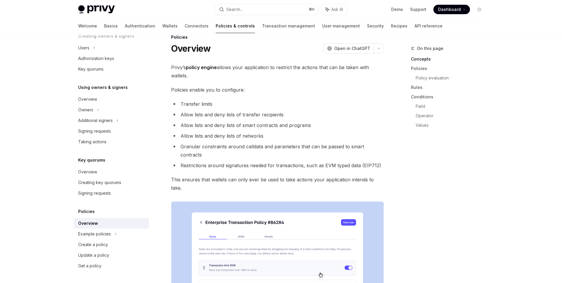
click at [336, 70] on span "Privy’s policy engine allows your application to restrict the actions that can …" at bounding box center [277, 71] width 213 height 17
drag, startPoint x: 212, startPoint y: 78, endPoint x: 165, endPoint y: 68, distance: 48.0
click at [267, 118] on li "Allow lists and deny lists of transfer recipients" at bounding box center [277, 114] width 213 height 8
drag, startPoint x: 283, startPoint y: 118, endPoint x: 177, endPoint y: 118, distance: 106.2
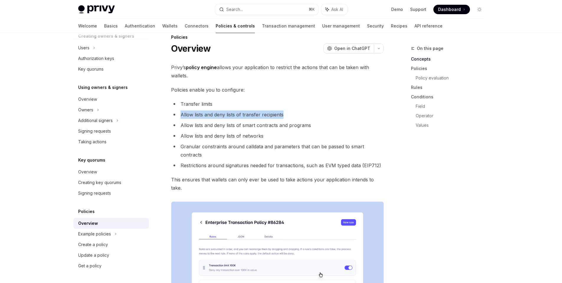
click at [177, 118] on li "Allow lists and deny lists of transfer recipients" at bounding box center [277, 114] width 213 height 8
click at [316, 122] on li "Allow lists and deny lists of smart contracts and programs" at bounding box center [277, 125] width 213 height 8
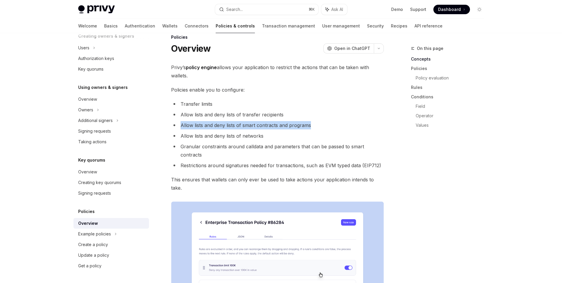
drag, startPoint x: 329, startPoint y: 125, endPoint x: 165, endPoint y: 127, distance: 164.3
click at [268, 136] on li "Allow lists and deny lists of networks" at bounding box center [277, 136] width 213 height 8
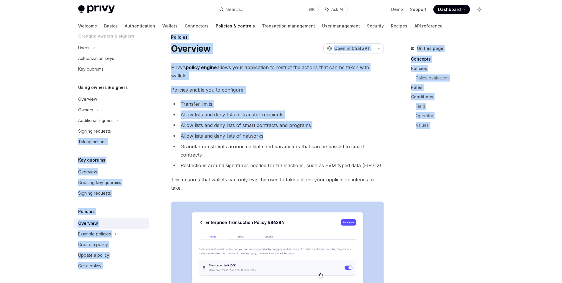
drag, startPoint x: 274, startPoint y: 138, endPoint x: 158, endPoint y: 136, distance: 116.2
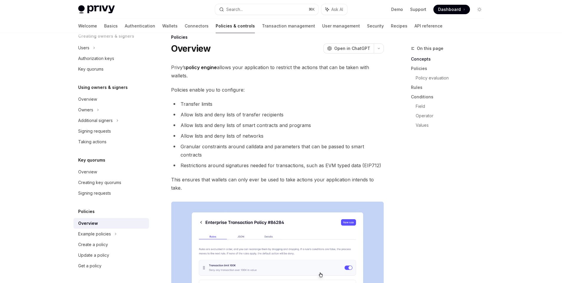
click at [303, 141] on ul "Transfer limits Allow lists and deny lists of transfer recipients Allow lists a…" at bounding box center [277, 135] width 213 height 70
drag, startPoint x: 282, startPoint y: 134, endPoint x: 176, endPoint y: 136, distance: 106.5
click at [176, 136] on li "Allow lists and deny lists of networks" at bounding box center [277, 136] width 213 height 8
click at [204, 149] on li "Granular constraints around calldata and parameters that can be passed to smart…" at bounding box center [277, 150] width 213 height 17
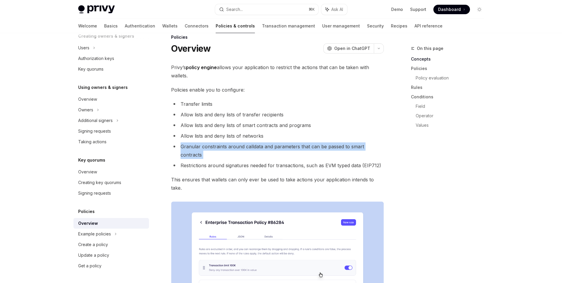
click at [204, 149] on li "Granular constraints around calldata and parameters that can be passed to smart…" at bounding box center [277, 150] width 213 height 17
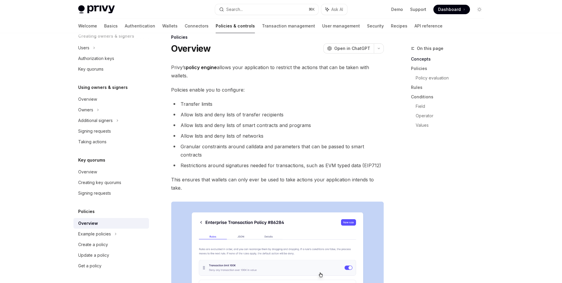
click at [216, 161] on li "Restrictions around signatures needed for transactions, such as EVM typed data …" at bounding box center [277, 165] width 213 height 8
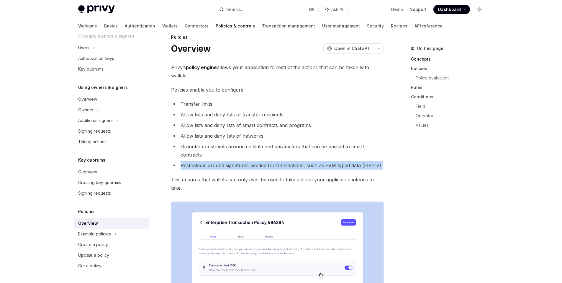
click at [216, 161] on li "Restrictions around signatures needed for transactions, such as EVM typed data …" at bounding box center [277, 165] width 213 height 8
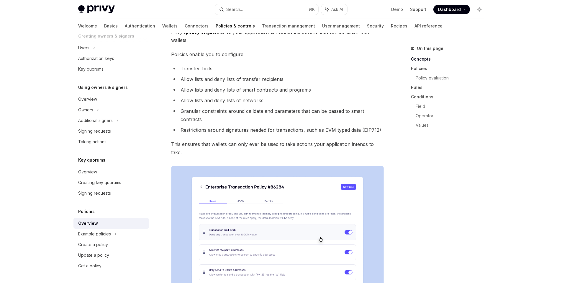
scroll to position [107, 0]
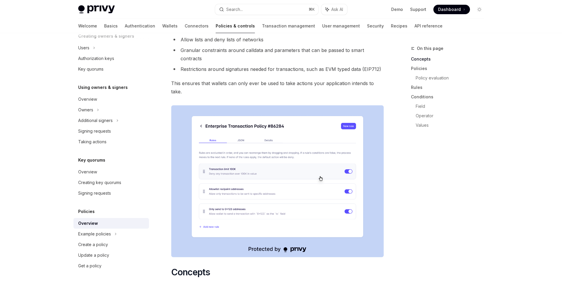
type textarea "*"
